Goal: Information Seeking & Learning: Learn about a topic

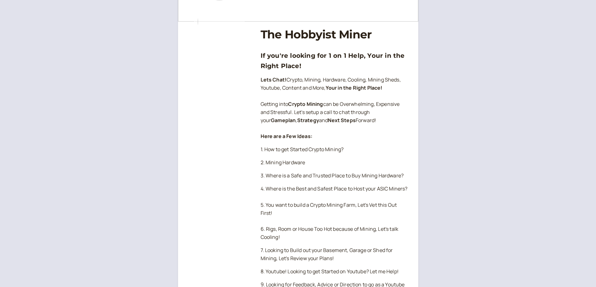
scroll to position [94, 0]
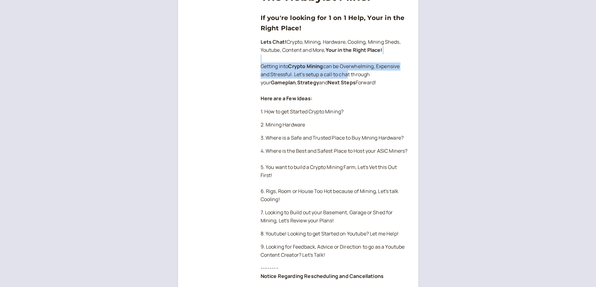
drag, startPoint x: 345, startPoint y: 60, endPoint x: 345, endPoint y: 71, distance: 11.3
click at [345, 71] on p "Lets Chat! Crypto, Mining, Hardware, Cooling, Mining Sheds, Youtube, Content an…" at bounding box center [335, 70] width 148 height 65
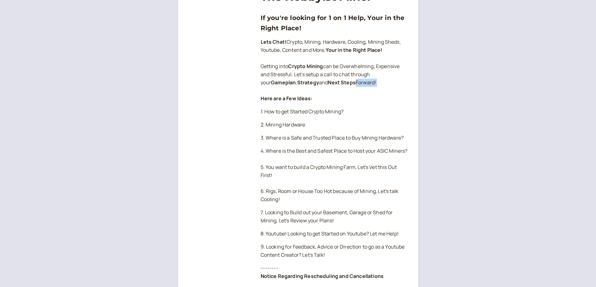
click at [390, 87] on p "Lets Chat! Crypto, Mining, Hardware, Cooling, Mining Sheds, Youtube, Content an…" at bounding box center [335, 70] width 148 height 65
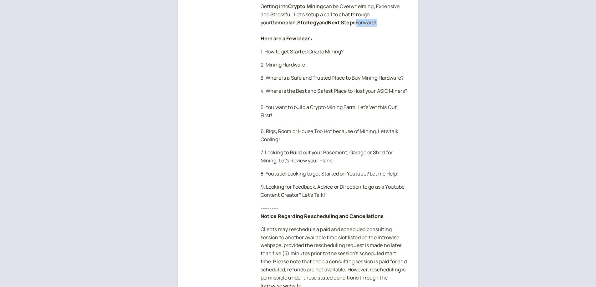
scroll to position [156, 0]
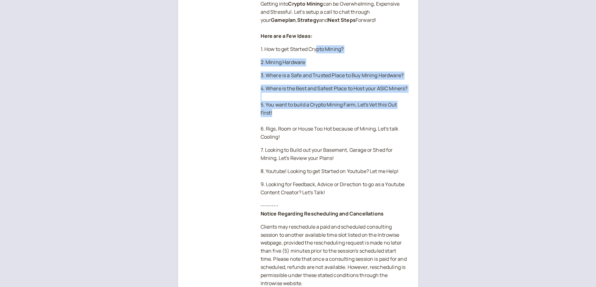
drag, startPoint x: 317, startPoint y: 46, endPoint x: 315, endPoint y: 119, distance: 72.3
click at [315, 119] on div "The Hobbyist Miner If you're looking for 1 on 1 Help, Your in the Right Place! …" at bounding box center [335, 258] width 148 height 674
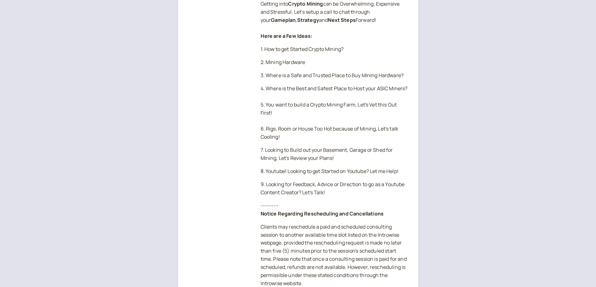
click at [315, 127] on p "4. Where is the Best and Safest Place to Host your ASIC Miners? 5. You want to …" at bounding box center [335, 113] width 148 height 57
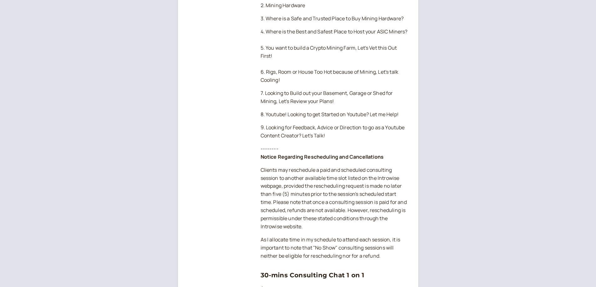
scroll to position [219, 0]
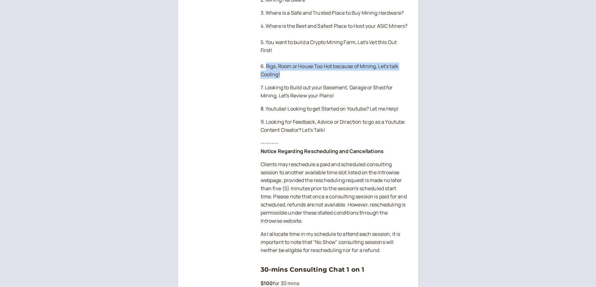
drag, startPoint x: 266, startPoint y: 75, endPoint x: 324, endPoint y: 84, distance: 59.5
click at [324, 79] on p "4. Where is the Best and Safest Place to Host your ASIC Miners? 5. You want to …" at bounding box center [335, 50] width 148 height 57
click at [322, 100] on p "7. Looking to Build out your Basement, Garage or Shed for Mining, Let's Review …" at bounding box center [335, 92] width 148 height 16
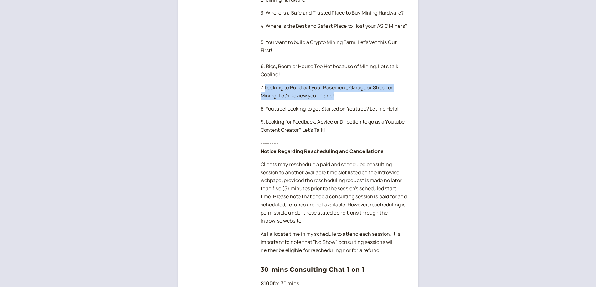
drag, startPoint x: 265, startPoint y: 96, endPoint x: 349, endPoint y: 101, distance: 84.0
click at [349, 100] on p "7. Looking to Build out your Basement, Garage or Shed for Mining, Let's Review …" at bounding box center [335, 92] width 148 height 16
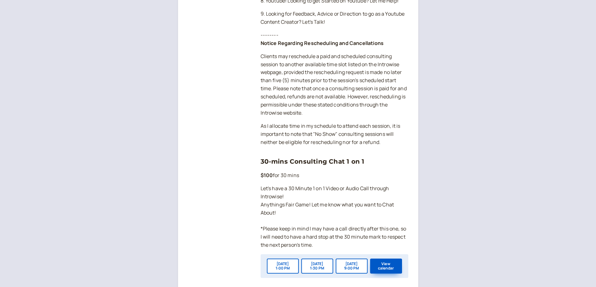
scroll to position [344, 0]
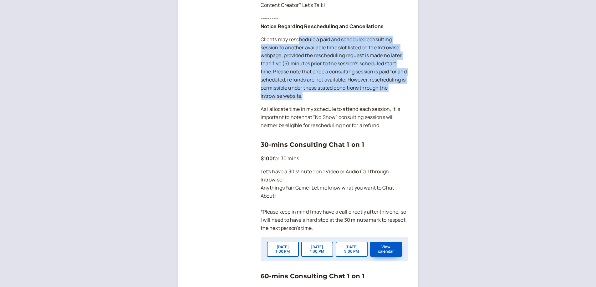
drag, startPoint x: 301, startPoint y: 47, endPoint x: 349, endPoint y: 102, distance: 73.6
click at [349, 100] on p "Clients may reschedule a paid and scheduled consulting session to another avail…" at bounding box center [335, 68] width 148 height 65
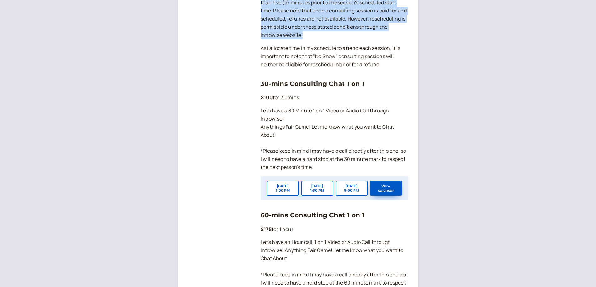
scroll to position [407, 0]
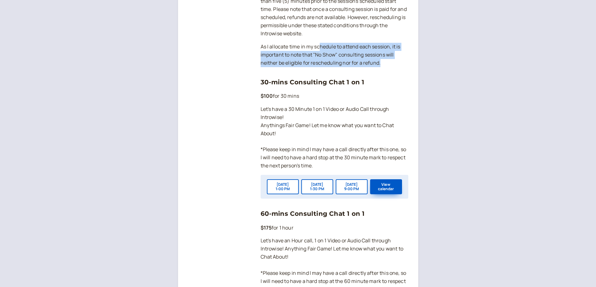
drag, startPoint x: 318, startPoint y: 55, endPoint x: 401, endPoint y: 72, distance: 84.3
click at [401, 67] on p "As I allocate time in my schedule to attend each session, it is important to no…" at bounding box center [335, 55] width 148 height 24
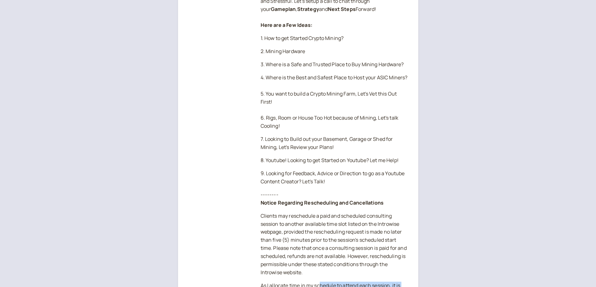
scroll to position [156, 0]
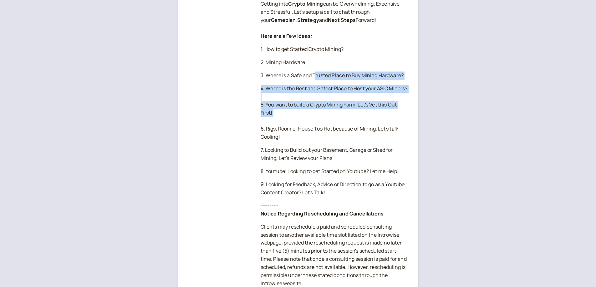
drag, startPoint x: 316, startPoint y: 70, endPoint x: 372, endPoint y: 127, distance: 80.5
click at [372, 127] on div "The Hobbyist Miner If you're looking for 1 on 1 Help, Your in the Right Place! …" at bounding box center [335, 258] width 148 height 674
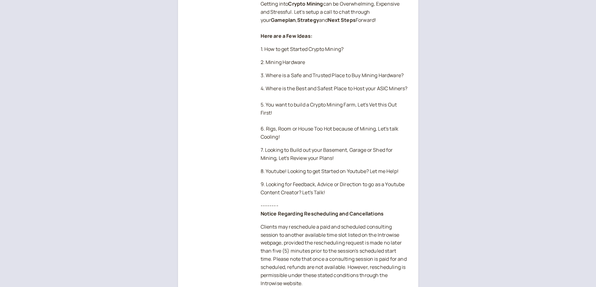
click at [323, 141] on p "4. Where is the Best and Safest Place to Host your ASIC Miners? 5. You want to …" at bounding box center [335, 113] width 148 height 57
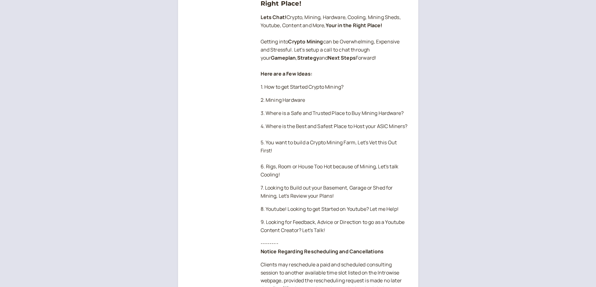
scroll to position [0, 0]
